Goal: Navigation & Orientation: Find specific page/section

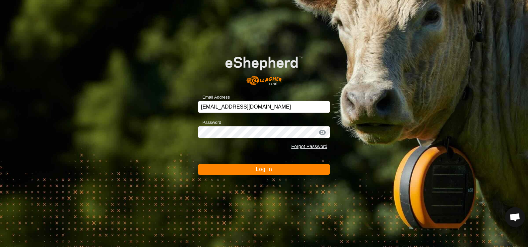
click at [261, 169] on span "Log In" at bounding box center [264, 169] width 16 height 6
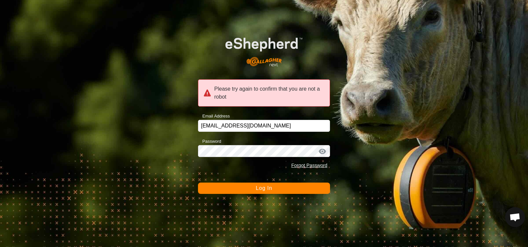
click at [269, 188] on span "Log In" at bounding box center [264, 188] width 16 height 6
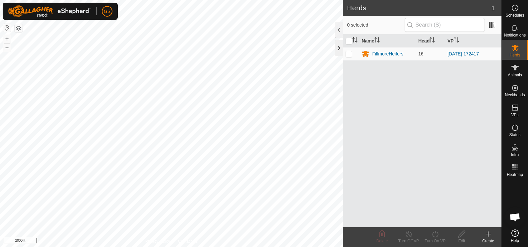
click at [337, 48] on div at bounding box center [339, 48] width 8 height 16
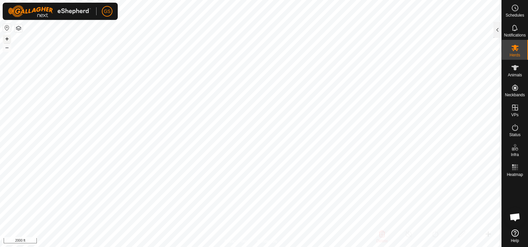
click at [6, 38] on button "+" at bounding box center [7, 39] width 8 height 8
click at [7, 38] on button "+" at bounding box center [7, 39] width 8 height 8
click at [7, 39] on button "+" at bounding box center [7, 39] width 8 height 8
click at [7, 47] on button "–" at bounding box center [7, 47] width 8 height 8
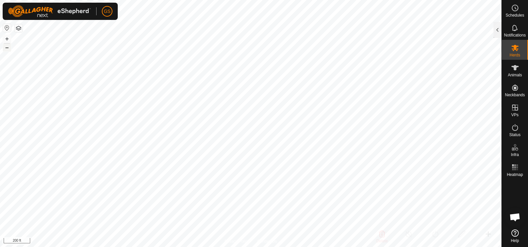
click at [7, 47] on button "–" at bounding box center [7, 47] width 8 height 8
